Goal: Entertainment & Leisure: Consume media (video, audio)

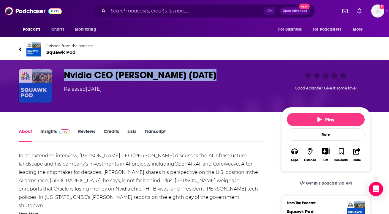
click at [44, 89] on img "Nvidia CEO Jensen Huang 10/8/25" at bounding box center [35, 85] width 33 height 33
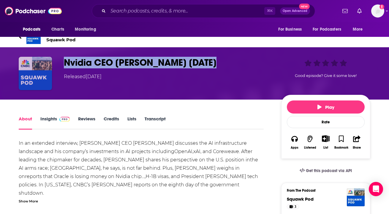
scroll to position [20, 0]
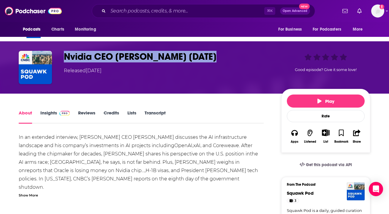
click at [60, 116] on link "Insights" at bounding box center [54, 117] width 29 height 14
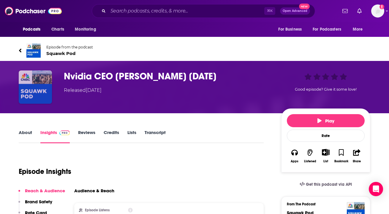
click at [42, 95] on img "Nvidia CEO Jensen Huang 10/8/25" at bounding box center [35, 86] width 33 height 33
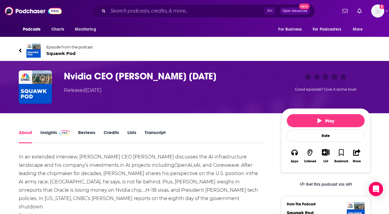
click at [64, 54] on span "Squawk Pod" at bounding box center [69, 53] width 47 height 6
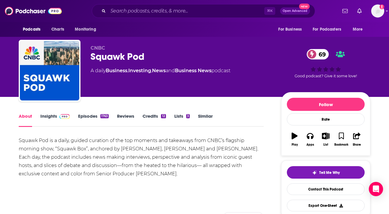
click at [296, 137] on icon "button" at bounding box center [295, 135] width 6 height 7
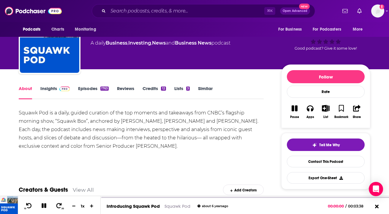
scroll to position [53, 0]
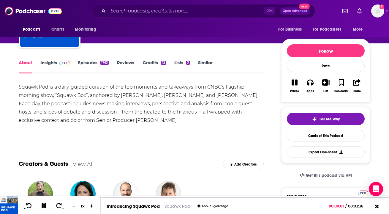
click at [63, 67] on link "Insights" at bounding box center [54, 67] width 29 height 14
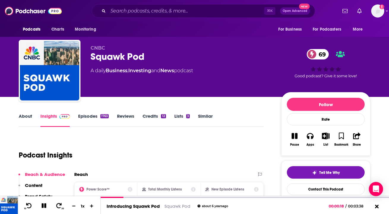
click at [91, 117] on link "Episodes 1763" at bounding box center [93, 120] width 31 height 14
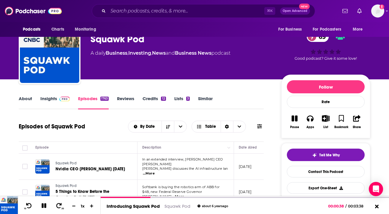
scroll to position [16, 0]
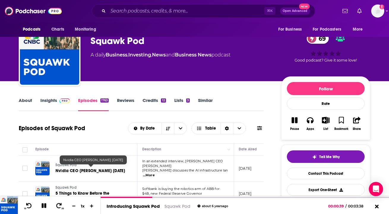
click at [103, 171] on link "Nvidia CEO [PERSON_NAME] [DATE]" at bounding box center [91, 171] width 71 height 6
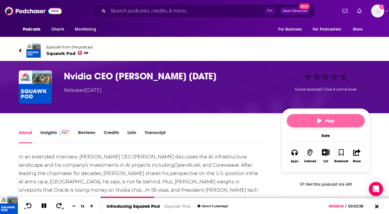
click at [298, 123] on button "Play" at bounding box center [326, 120] width 78 height 13
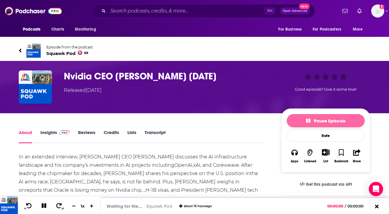
click at [319, 125] on button "Pause Episode" at bounding box center [326, 120] width 78 height 13
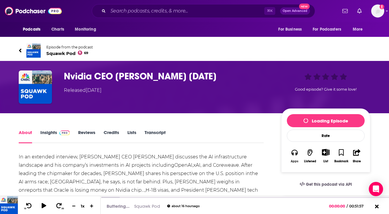
click at [296, 158] on button "Apps" at bounding box center [294, 156] width 15 height 22
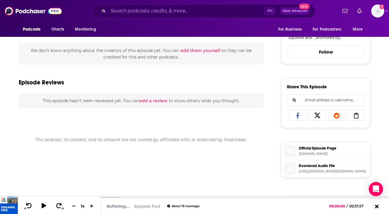
scroll to position [237, 0]
